Goal: Task Accomplishment & Management: Complete application form

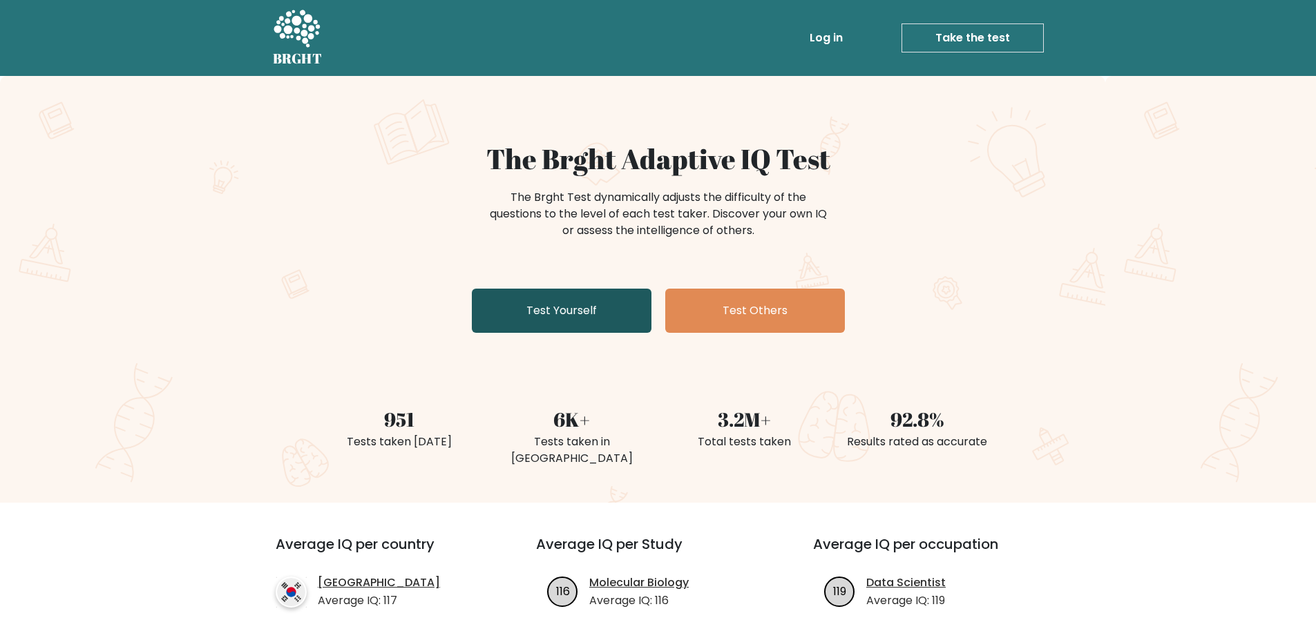
click at [573, 326] on link "Test Yourself" at bounding box center [562, 311] width 180 height 44
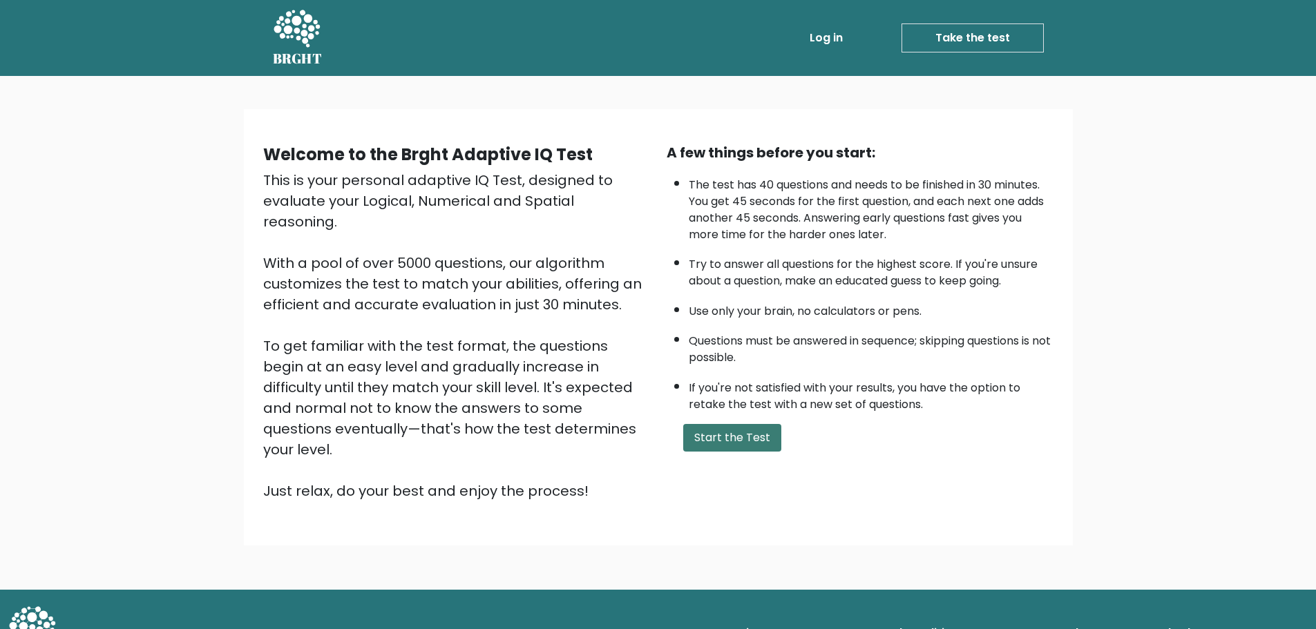
click at [733, 444] on button "Start the Test" at bounding box center [732, 438] width 98 height 28
click at [685, 439] on button "Start the Test" at bounding box center [732, 438] width 98 height 28
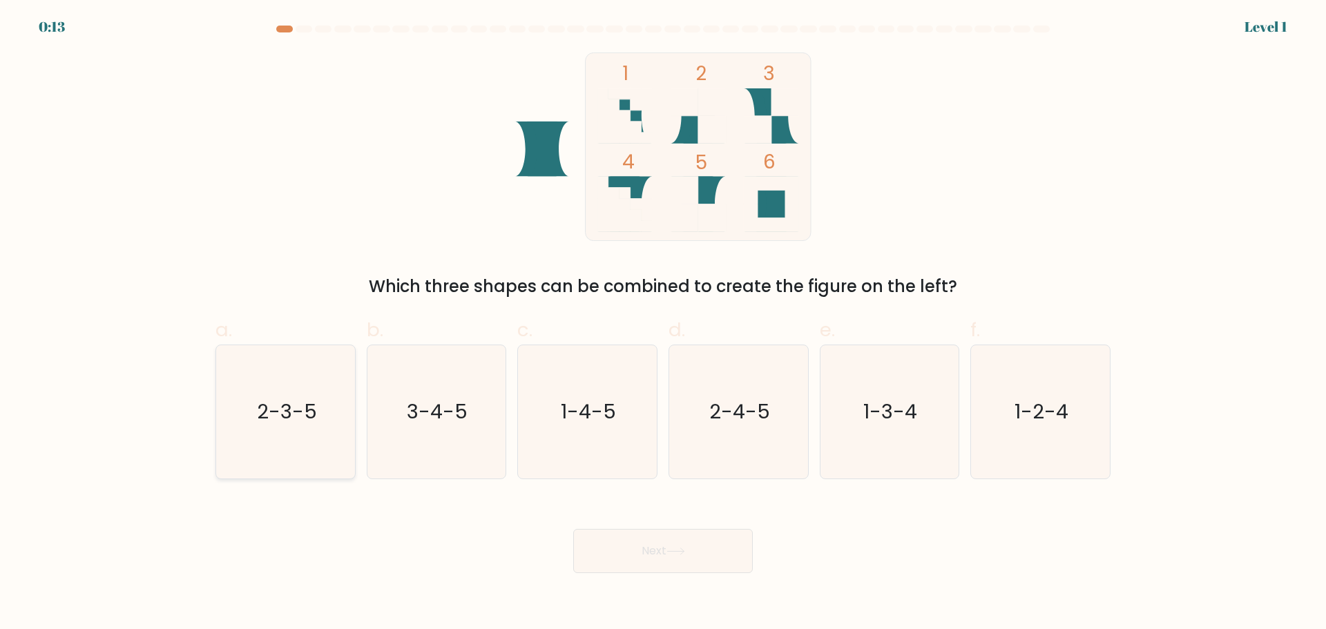
click at [261, 394] on icon "2-3-5" at bounding box center [285, 411] width 133 height 133
click at [663, 324] on input "a. 2-3-5" at bounding box center [663, 319] width 1 height 9
radio input "true"
click at [610, 560] on button "Next" at bounding box center [663, 551] width 180 height 44
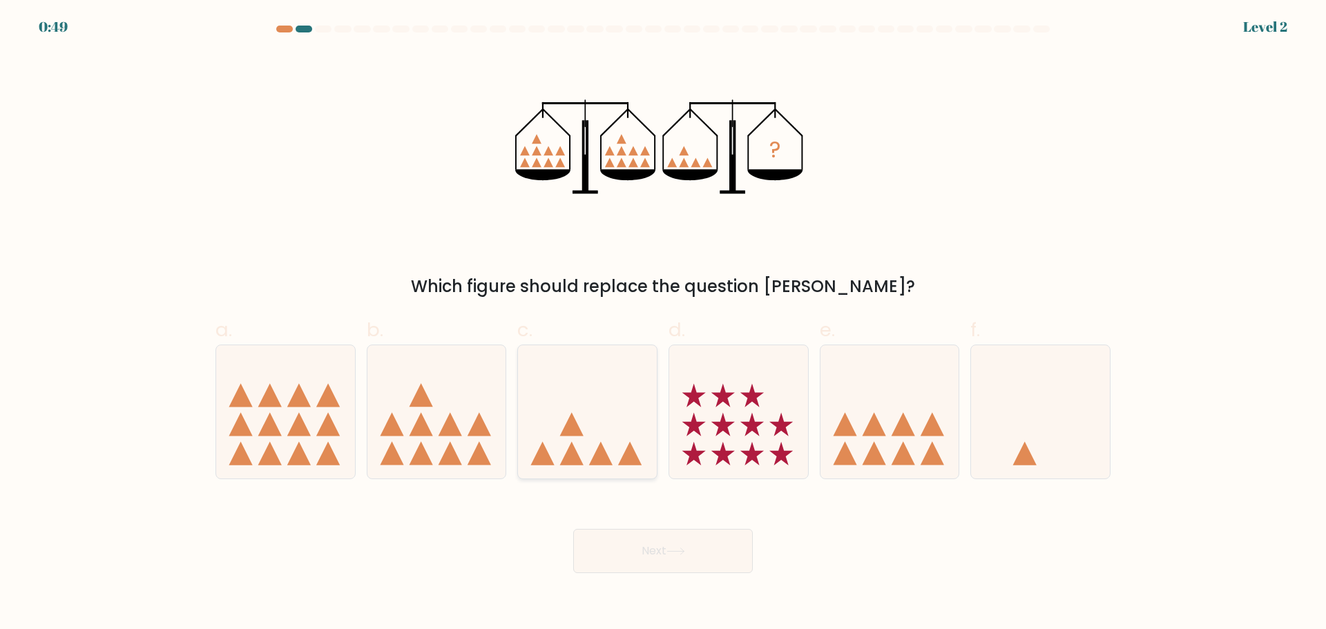
click at [553, 450] on icon at bounding box center [587, 411] width 139 height 115
click at [663, 324] on input "c." at bounding box center [663, 319] width 1 height 9
radio input "true"
click at [636, 519] on div "Next" at bounding box center [663, 534] width 912 height 77
click at [640, 538] on button "Next" at bounding box center [663, 551] width 180 height 44
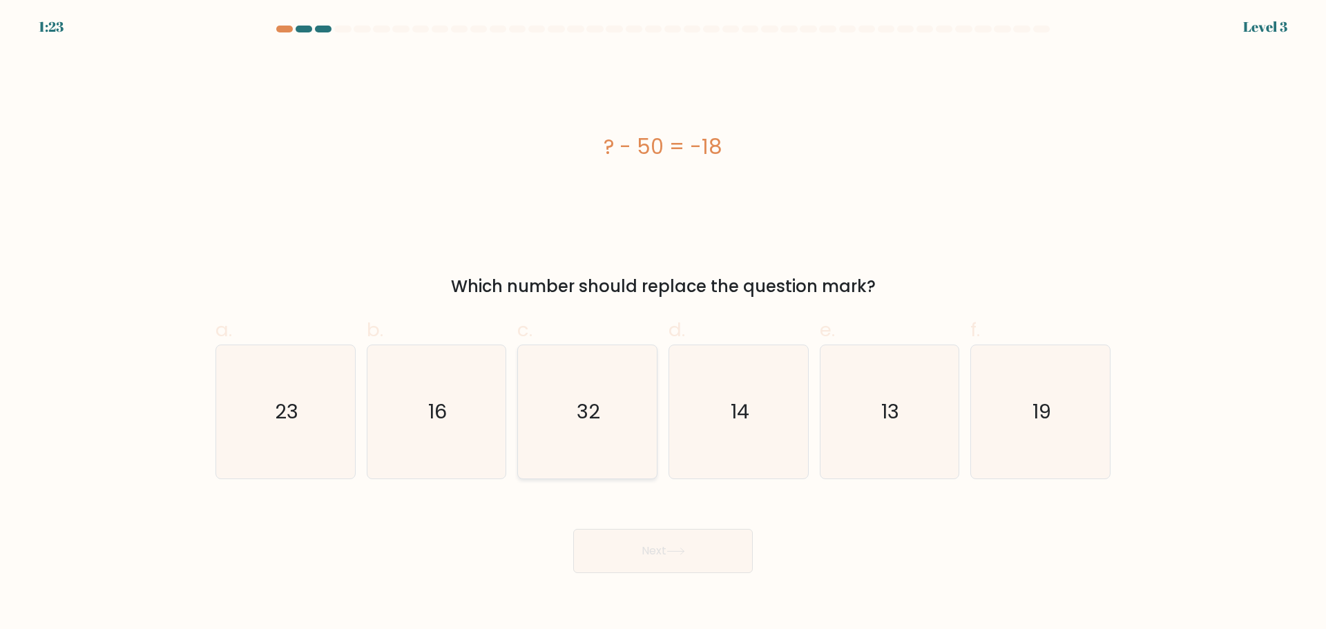
click at [586, 431] on icon "32" at bounding box center [587, 411] width 133 height 133
click at [663, 324] on input "c. 32" at bounding box center [663, 319] width 1 height 9
radio input "true"
click at [654, 536] on button "Next" at bounding box center [663, 551] width 180 height 44
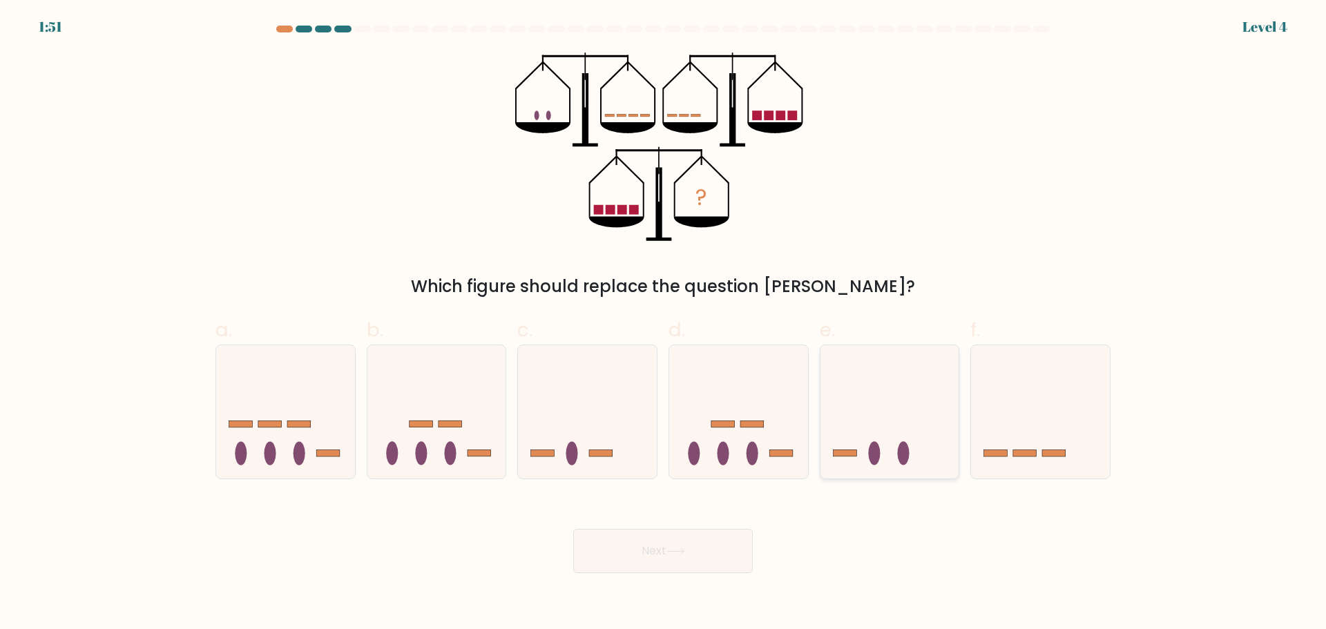
click at [875, 381] on icon at bounding box center [890, 411] width 139 height 115
click at [664, 324] on input "e." at bounding box center [663, 319] width 1 height 9
radio input "true"
click at [587, 361] on icon at bounding box center [587, 411] width 139 height 115
click at [663, 324] on input "c." at bounding box center [663, 319] width 1 height 9
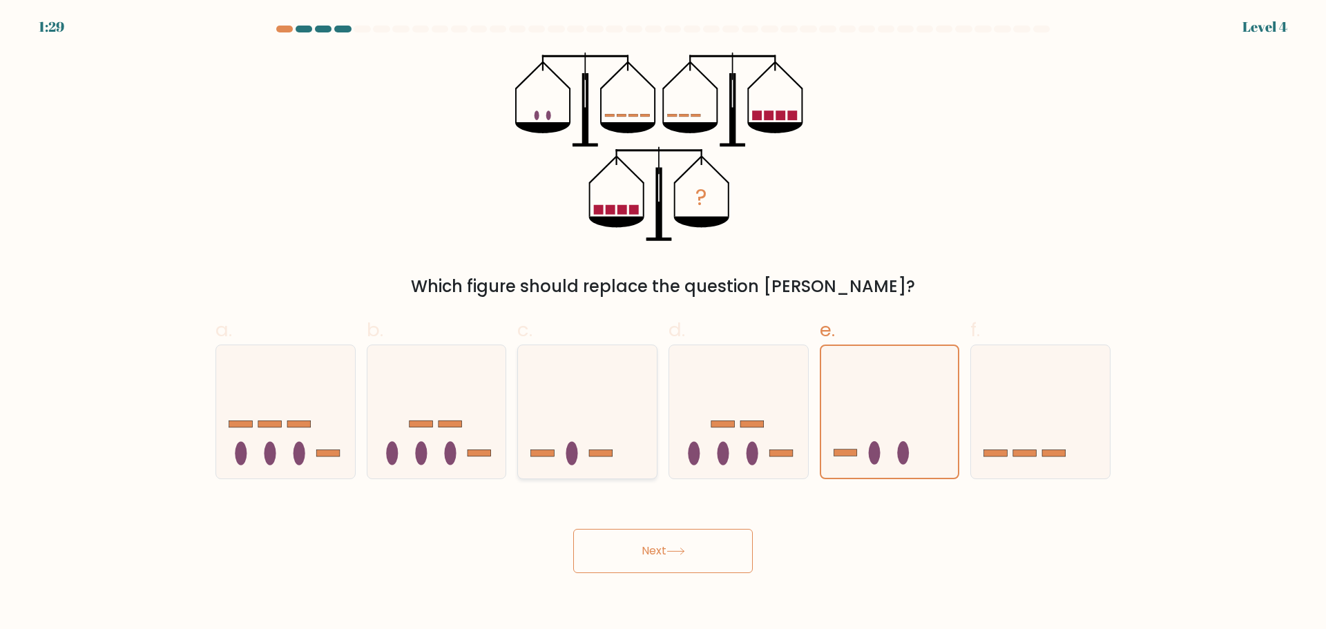
radio input "true"
click at [636, 552] on button "Next" at bounding box center [663, 551] width 180 height 44
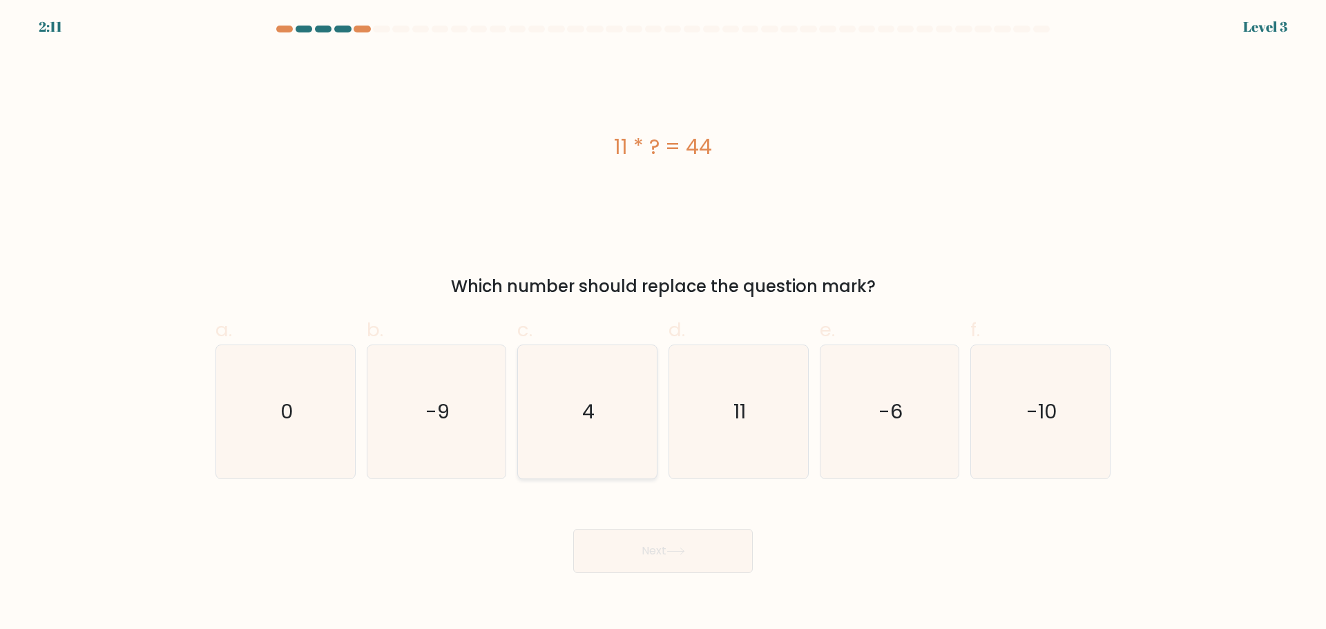
click at [568, 389] on icon "4" at bounding box center [587, 411] width 133 height 133
click at [663, 324] on input "c. 4" at bounding box center [663, 319] width 1 height 9
radio input "true"
click at [658, 568] on button "Next" at bounding box center [663, 551] width 180 height 44
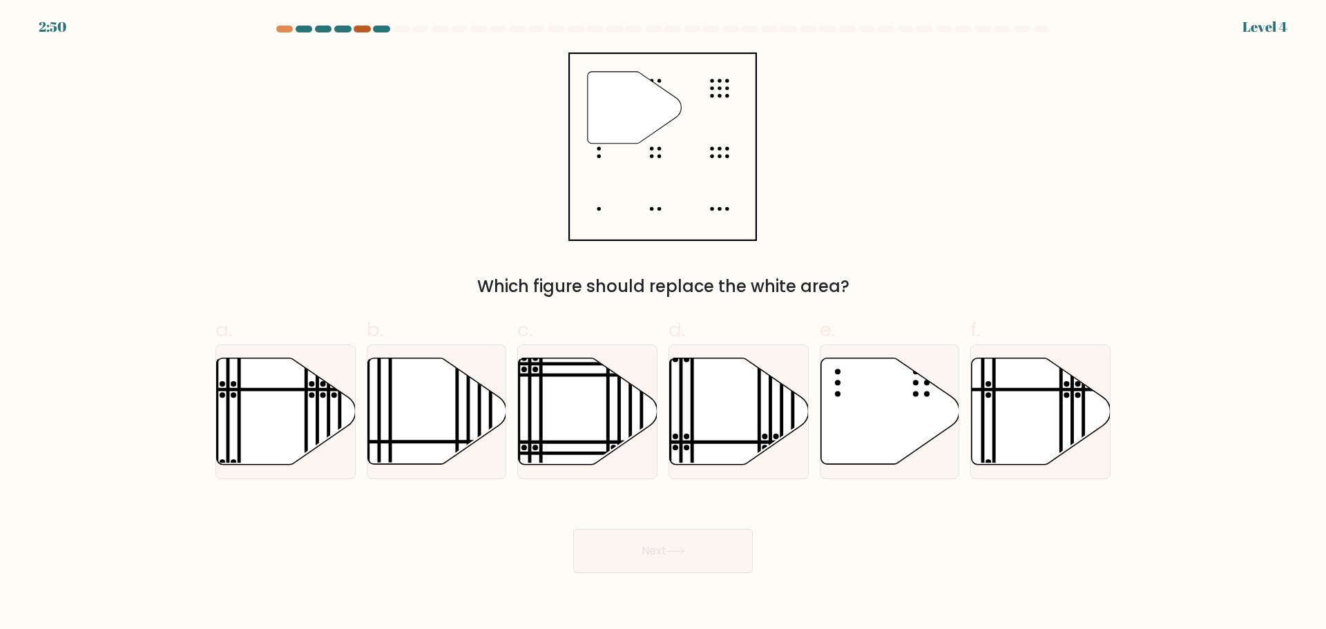
click at [365, 28] on div at bounding box center [362, 29] width 17 height 7
click at [982, 415] on icon at bounding box center [1040, 412] width 139 height 108
click at [664, 324] on input "f." at bounding box center [663, 319] width 1 height 9
radio input "true"
click at [719, 551] on button "Next" at bounding box center [663, 551] width 180 height 44
